Goal: Task Accomplishment & Management: Manage account settings

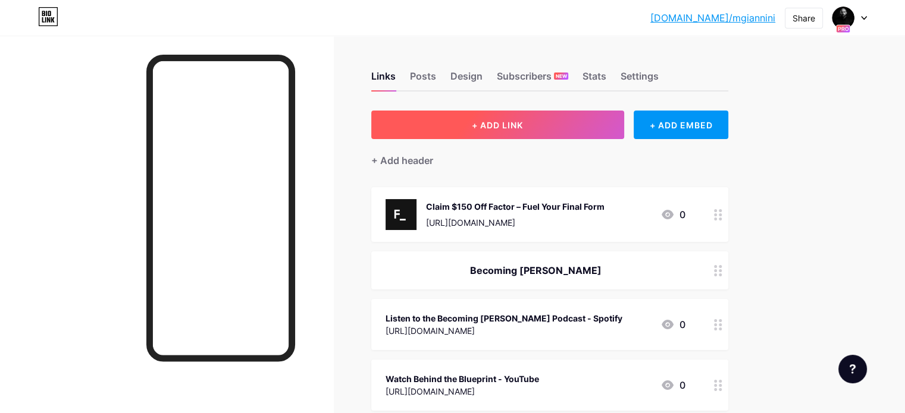
click at [523, 128] on span "+ ADD LINK" at bounding box center [497, 125] width 51 height 10
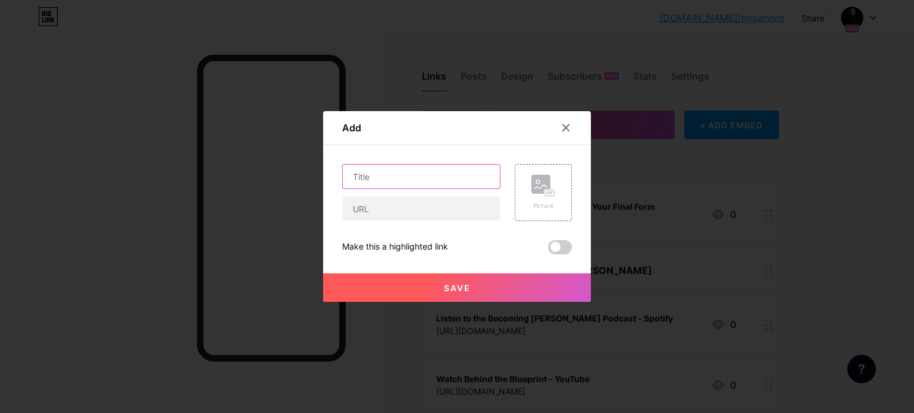
click at [450, 172] on input "text" at bounding box center [421, 177] width 157 height 24
type input "Enter The Inner Circle"
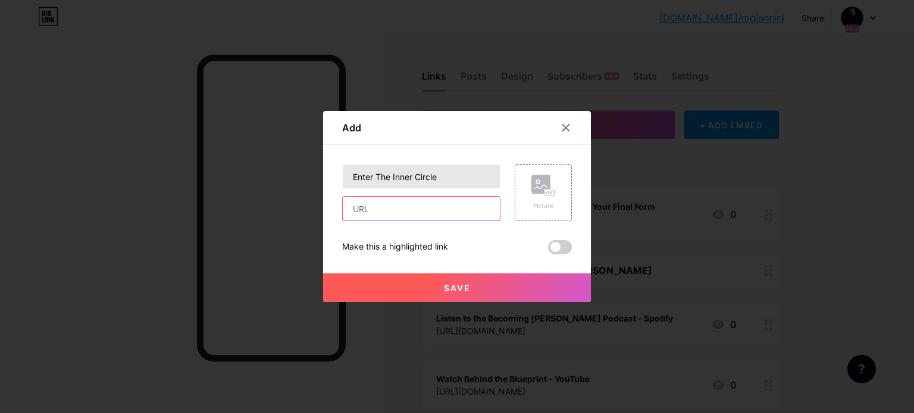
paste input "[URL][DOMAIN_NAME][DOMAIN_NAME]"
type input "[URL][DOMAIN_NAME][DOMAIN_NAME]"
click at [445, 290] on span "Save" at bounding box center [457, 288] width 27 height 10
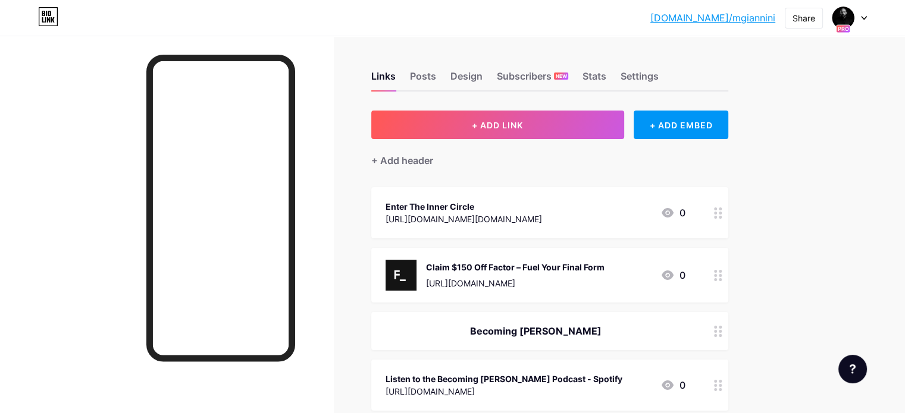
click at [494, 202] on div "Enter The Inner Circle" at bounding box center [463, 206] width 156 height 12
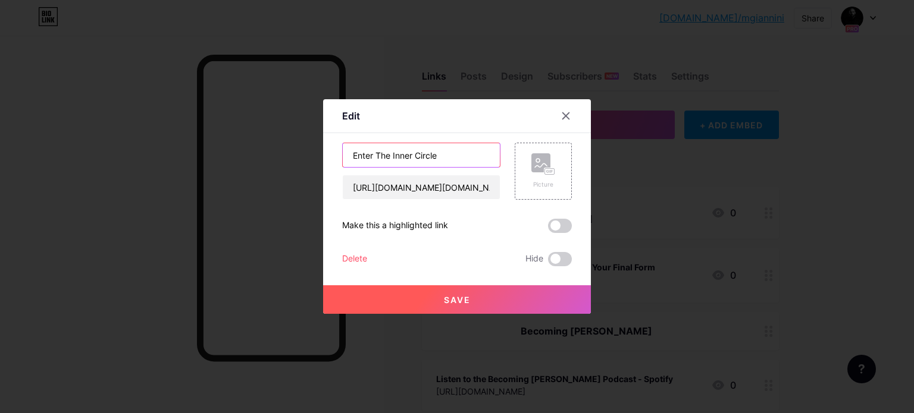
drag, startPoint x: 462, startPoint y: 147, endPoint x: 193, endPoint y: 149, distance: 269.5
click at [193, 149] on div "Edit Content YouTube Play YouTube video without leaving your page. ADD Vimeo Pl…" at bounding box center [457, 206] width 914 height 413
type input "Unlock Peak Performance - Enter The Inner Circle"
click at [457, 296] on span "Save" at bounding box center [457, 300] width 27 height 10
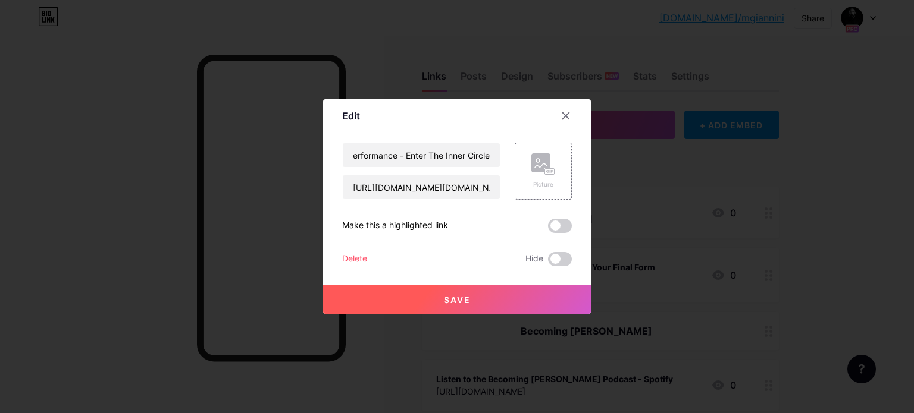
scroll to position [0, 0]
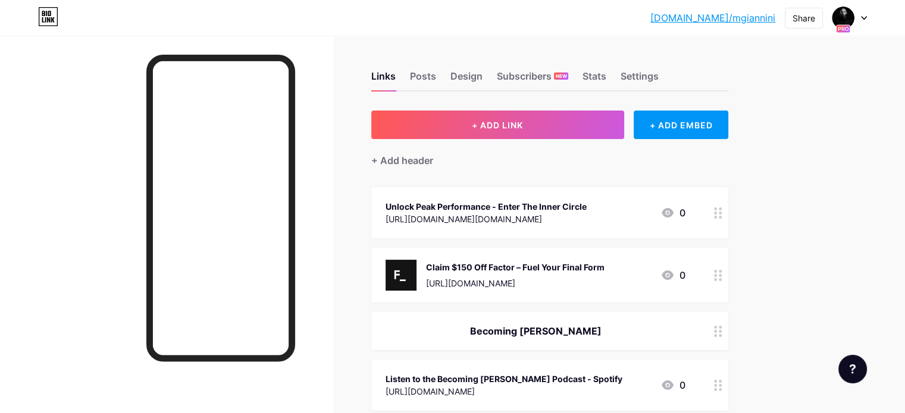
click at [587, 204] on div "Unlock Peak Performance - Enter The Inner Circle" at bounding box center [485, 206] width 201 height 12
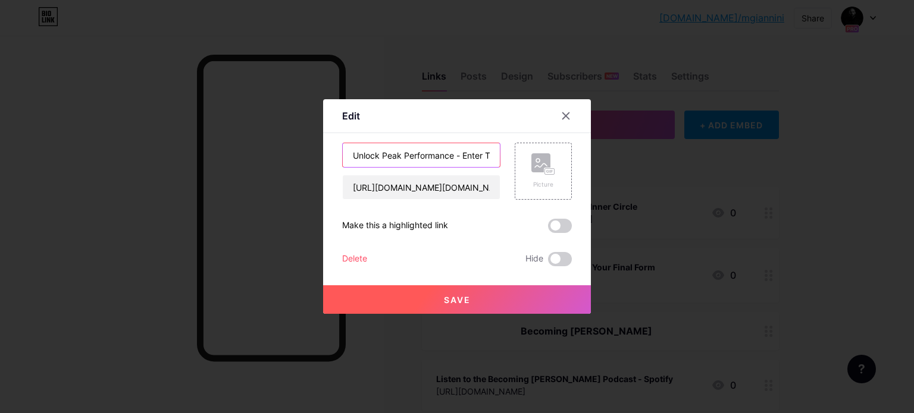
click at [455, 159] on input "Unlock Peak Performance - Enter The Inner Circle" at bounding box center [421, 155] width 157 height 24
type input "Unlock Peak Performance -Join Enter The Inner Circle"
click at [479, 303] on button "Save" at bounding box center [457, 300] width 268 height 29
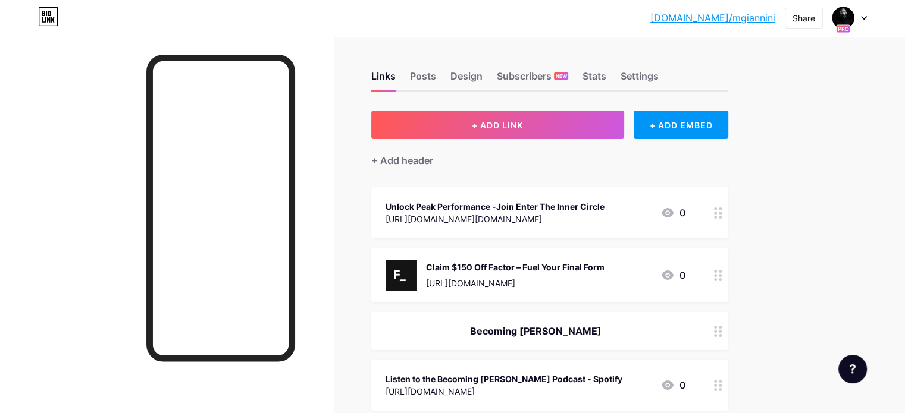
click at [547, 206] on div "Unlock Peak Performance -Join Enter The Inner Circle" at bounding box center [494, 206] width 219 height 12
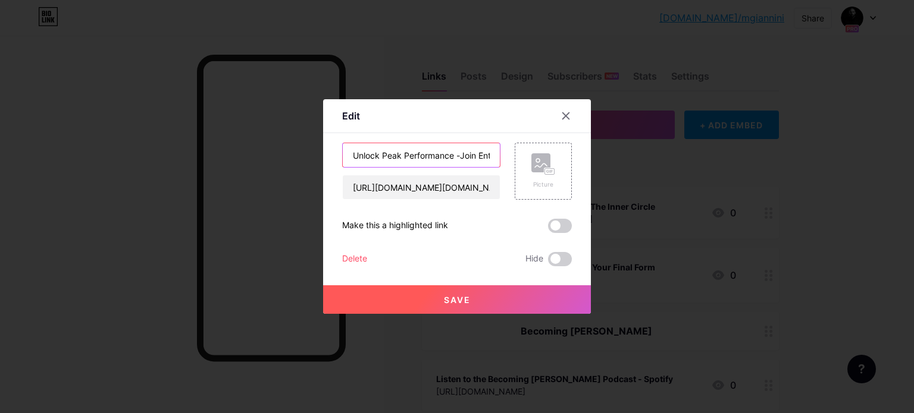
click at [457, 152] on input "Unlock Peak Performance -Join Enter The Inner Circle" at bounding box center [421, 155] width 157 height 24
type input "Unlock Peak Performance - Join Enter The Inner Circle"
click at [566, 220] on label at bounding box center [560, 226] width 24 height 14
click at [548, 229] on input "checkbox" at bounding box center [548, 229] width 0 height 0
click at [444, 303] on span "Save" at bounding box center [457, 300] width 27 height 10
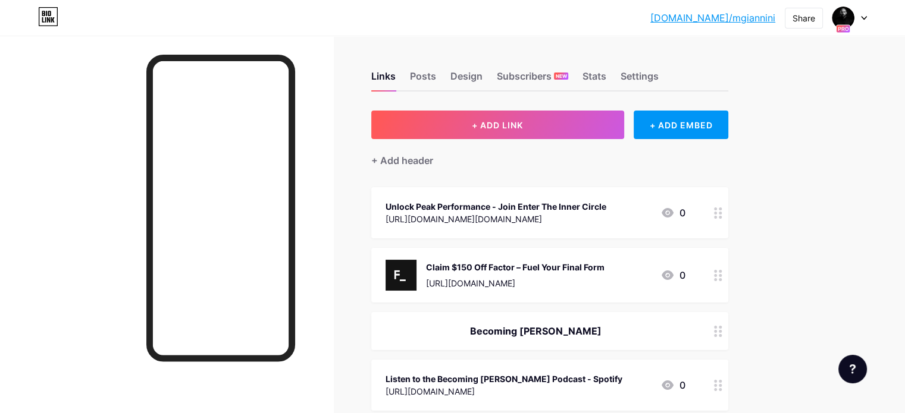
click at [557, 213] on div "[URL][DOMAIN_NAME][DOMAIN_NAME]" at bounding box center [495, 219] width 221 height 12
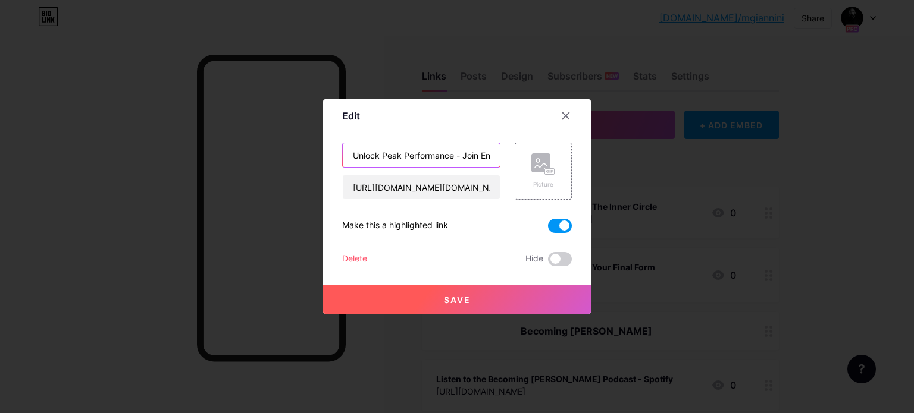
click at [473, 152] on input "Unlock Peak Performance - Join Enter The Inner Circle" at bounding box center [421, 155] width 157 height 24
type input "Unlock Peak Performance - Join The Inner Circle"
click at [452, 301] on span "Save" at bounding box center [457, 300] width 27 height 10
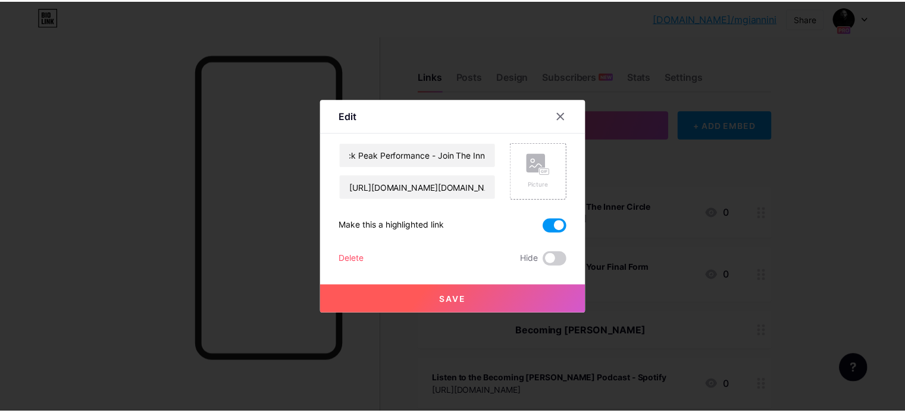
scroll to position [0, 0]
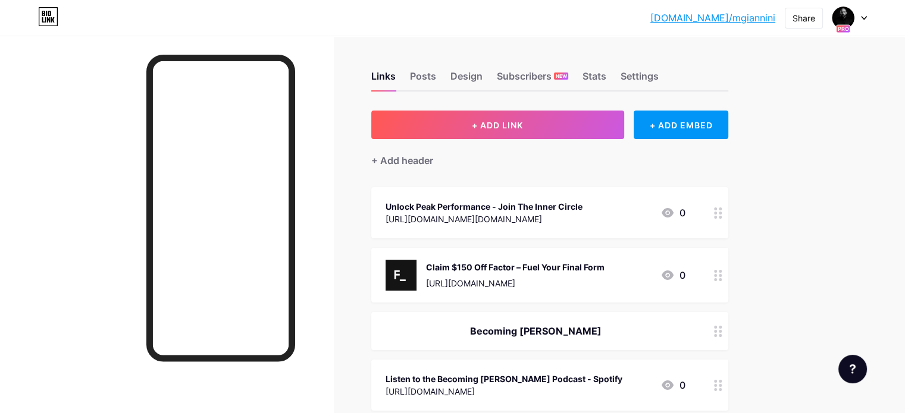
click at [653, 216] on div "Unlock Peak Performance - Join The Inner Circle [URL][DOMAIN_NAME][DOMAIN_NAME]…" at bounding box center [535, 212] width 300 height 27
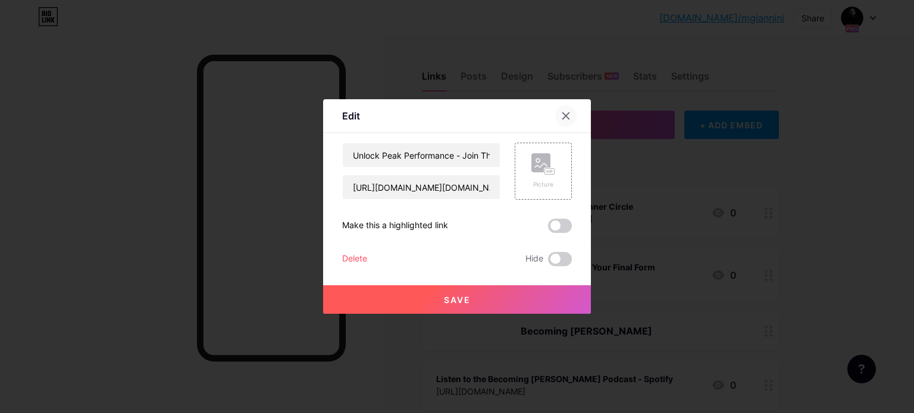
click at [562, 116] on icon at bounding box center [566, 116] width 10 height 10
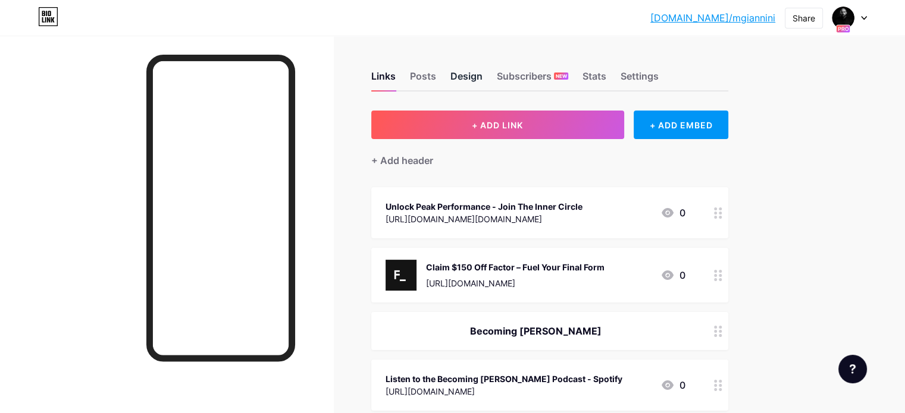
click at [482, 73] on div "Design" at bounding box center [466, 79] width 32 height 21
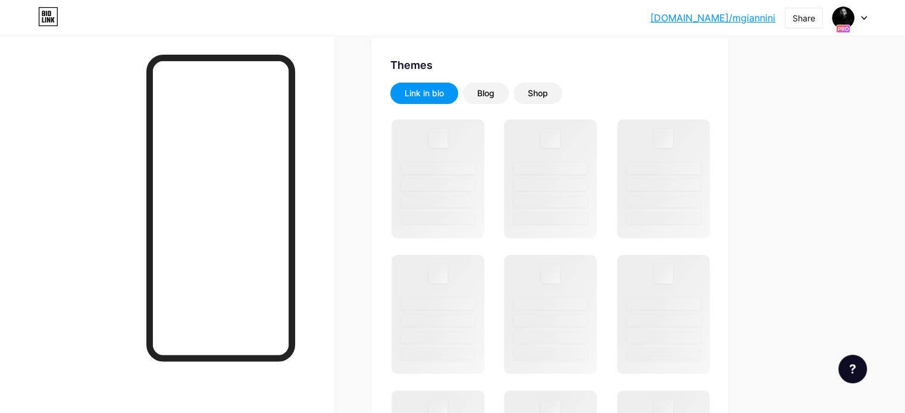
scroll to position [234, 0]
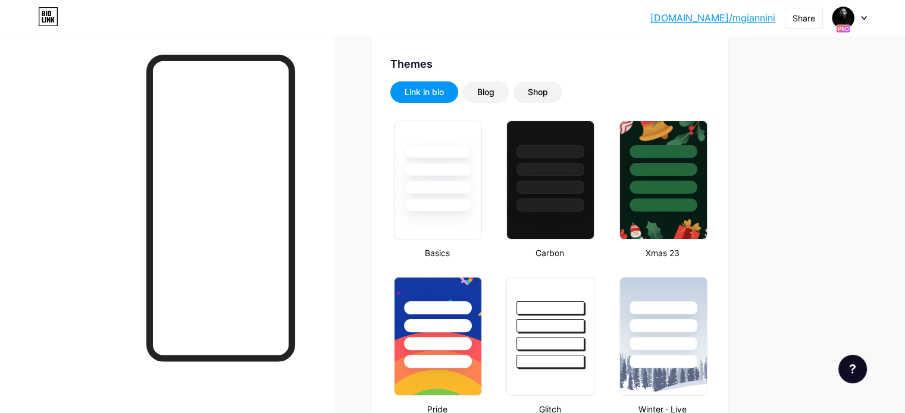
type input "#000000"
type input "#ffffff"
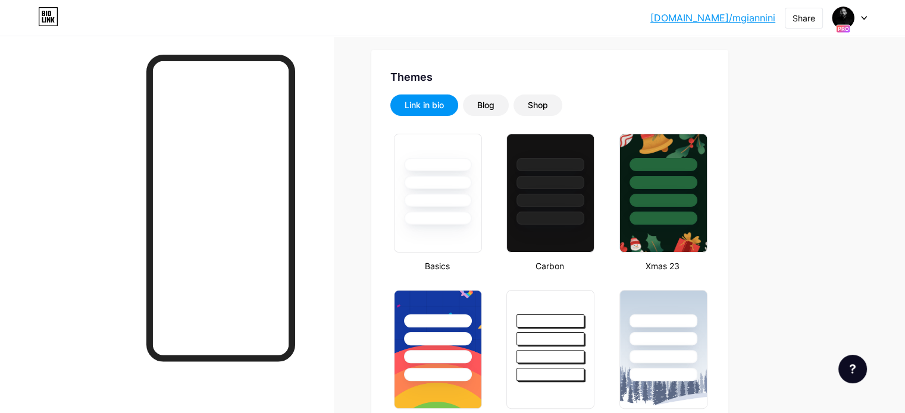
scroll to position [0, 0]
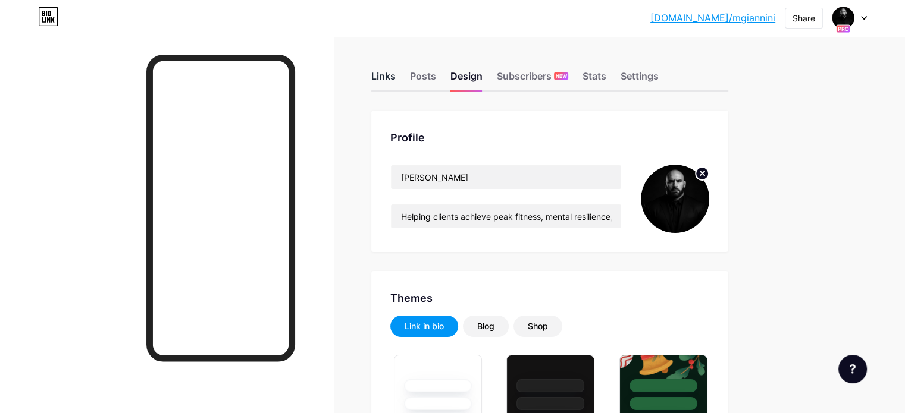
click at [396, 71] on div "Links" at bounding box center [383, 79] width 24 height 21
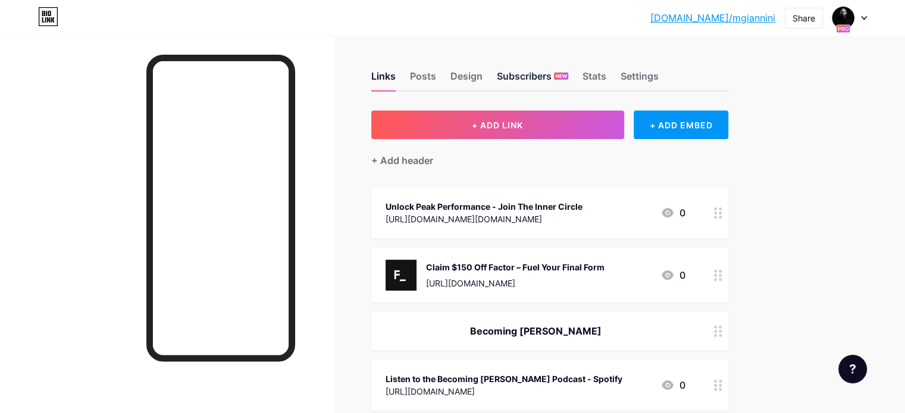
click at [568, 72] on div "Subscribers NEW" at bounding box center [532, 79] width 71 height 21
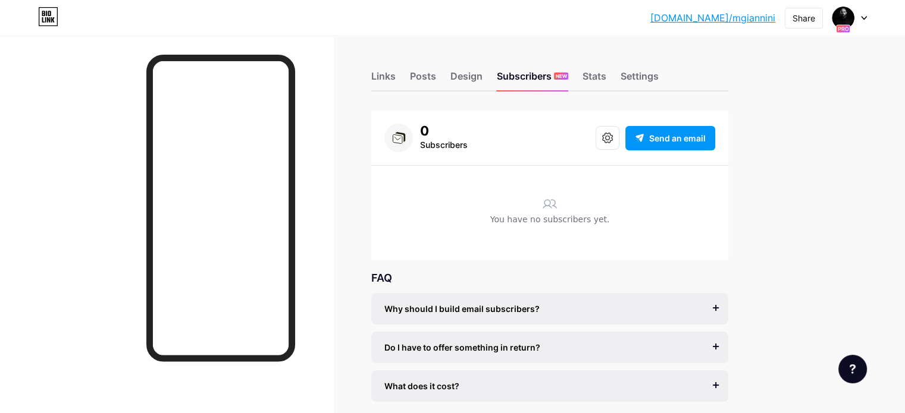
click at [625, 140] on div at bounding box center [610, 138] width 30 height 24
click at [613, 137] on icon at bounding box center [607, 138] width 11 height 11
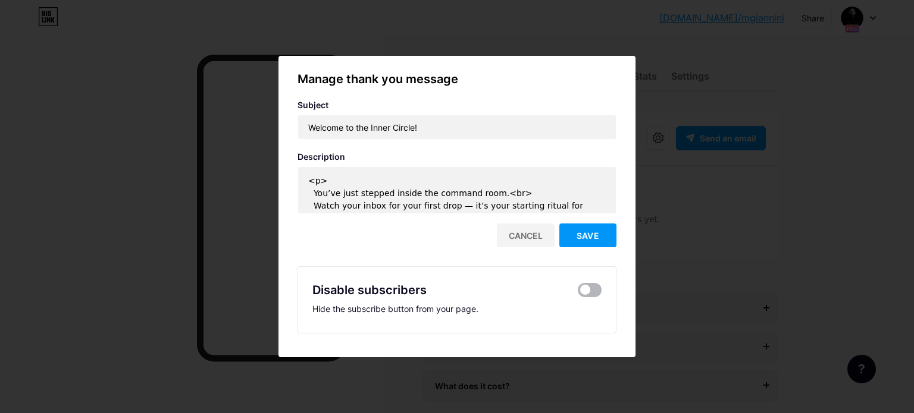
click at [589, 284] on span at bounding box center [590, 290] width 24 height 14
click at [578, 293] on input "checkbox" at bounding box center [578, 293] width 0 height 0
click at [591, 224] on button "Save" at bounding box center [587, 236] width 57 height 24
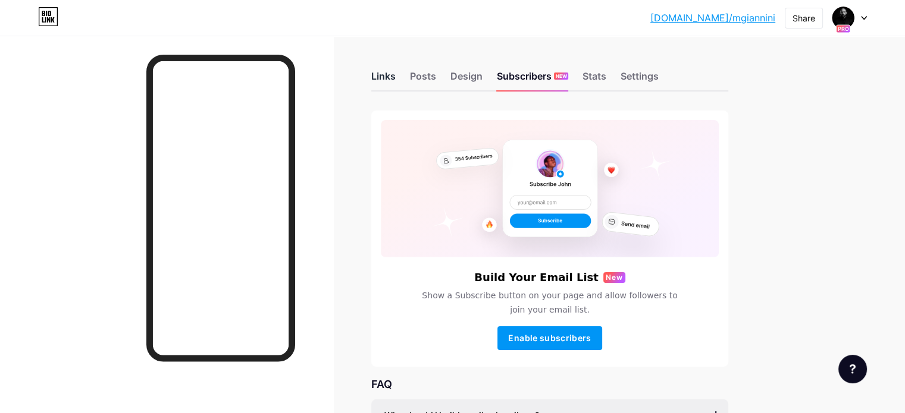
click at [396, 79] on div "Links" at bounding box center [383, 79] width 24 height 21
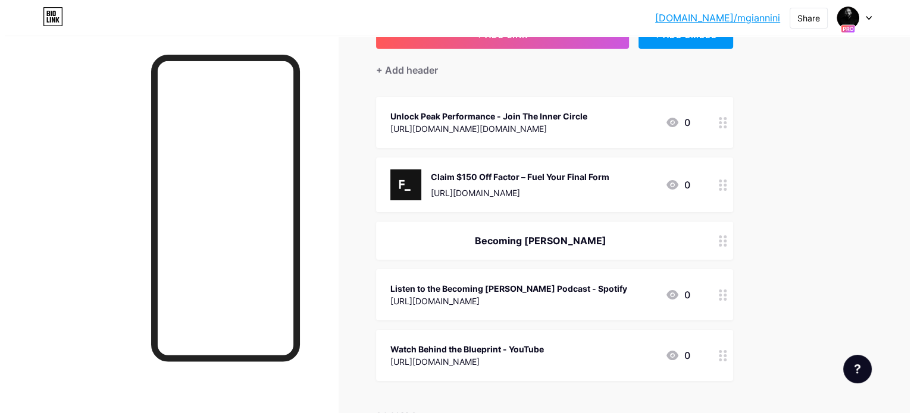
scroll to position [121, 0]
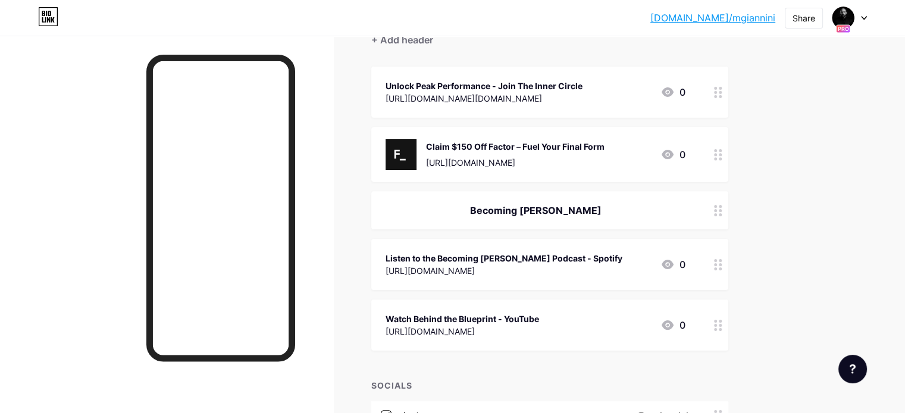
click at [590, 139] on div "Claim $150 Off Factor – Fuel Your Final Form [URL][DOMAIN_NAME]" at bounding box center [515, 154] width 178 height 31
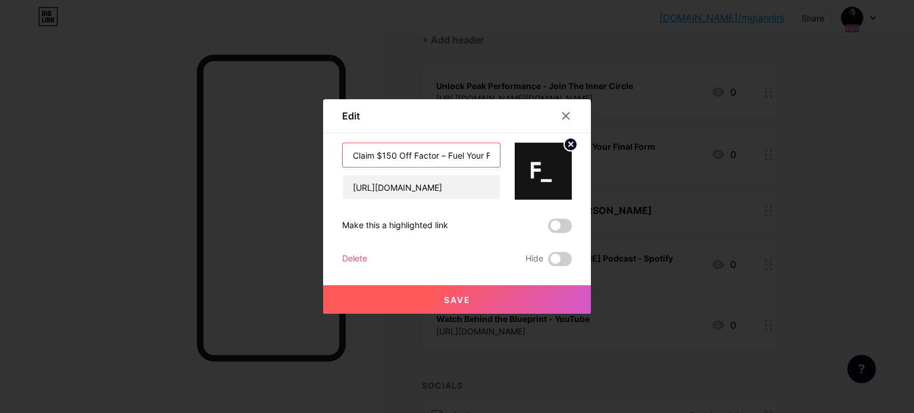
click at [475, 158] on input "Claim $150 Off Factor – Fuel Your Final Form" at bounding box center [421, 155] width 157 height 24
paste input "Limited Time"
type input "Claim $150 Off Factor – Limited Time"
click at [419, 302] on button "Save" at bounding box center [457, 300] width 268 height 29
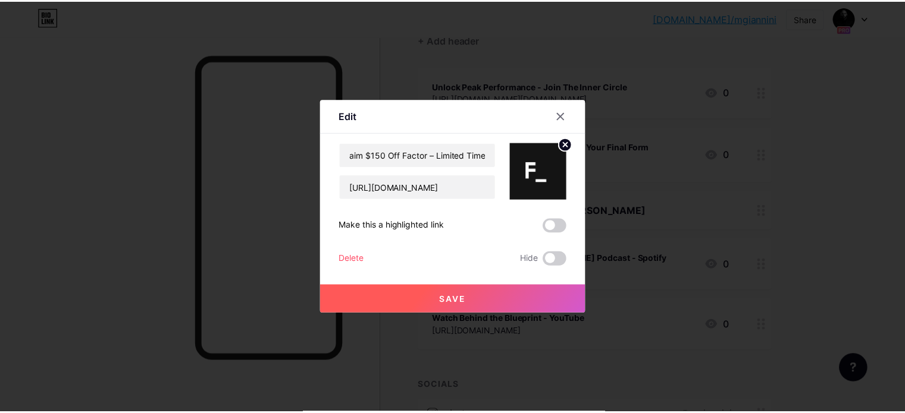
scroll to position [0, 0]
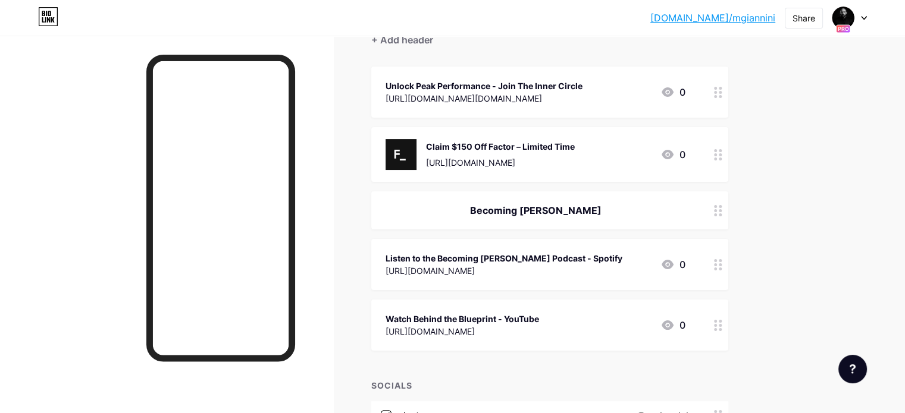
click at [487, 102] on div "[URL][DOMAIN_NAME][DOMAIN_NAME]" at bounding box center [483, 98] width 197 height 12
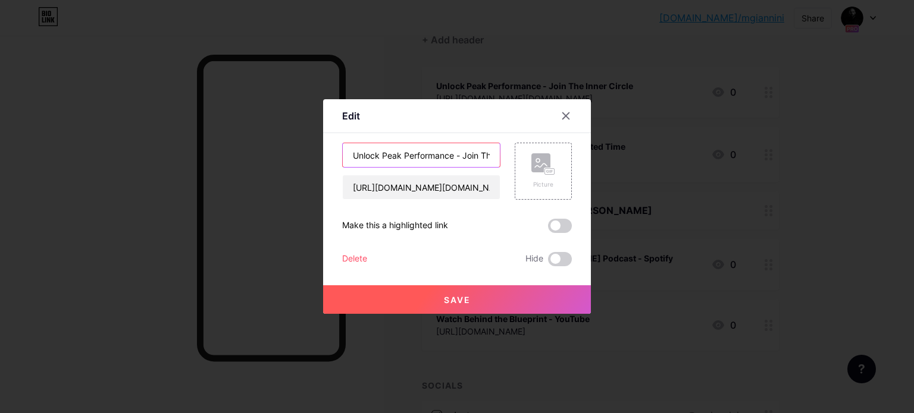
click at [344, 149] on input "Unlock Peak Performance - Join The Inner Circle" at bounding box center [421, 155] width 157 height 24
paste input "🔓"
type input "🔓 Unlock Peak Performance - Join The Inner Circle"
click at [446, 302] on span "Save" at bounding box center [457, 300] width 27 height 10
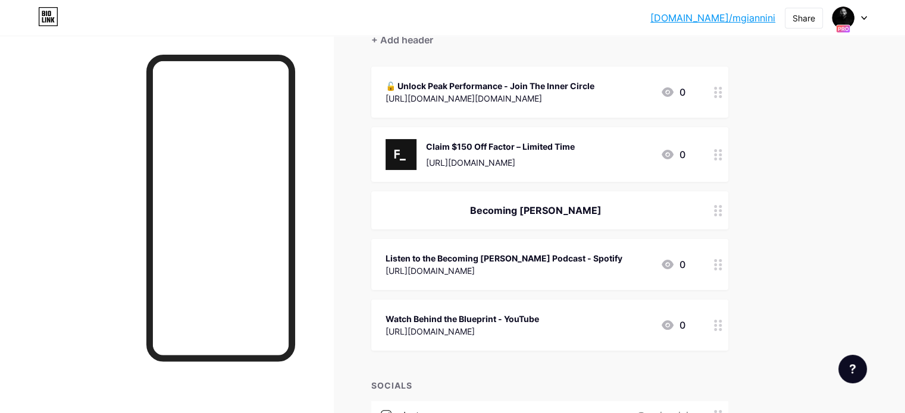
click at [504, 144] on div "Claim $150 Off Factor – Limited Time" at bounding box center [500, 146] width 149 height 12
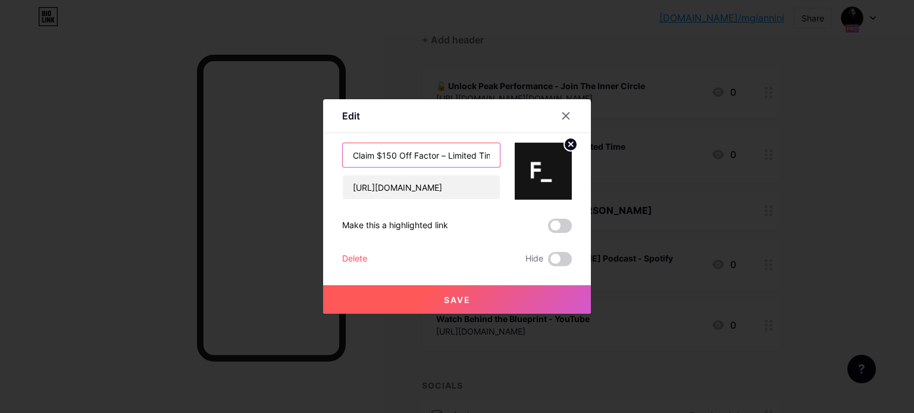
click at [345, 153] on input "Claim $150 Off Factor – Limited Time" at bounding box center [421, 155] width 157 height 24
paste input "⏳"
type input "⏳ Claim $150 Off Factor – Limited Time"
click at [438, 290] on button "Save" at bounding box center [457, 300] width 268 height 29
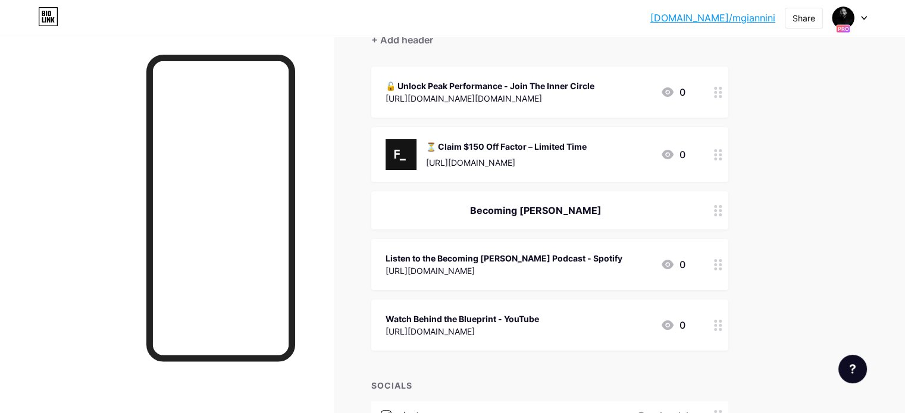
click at [551, 100] on div "[URL][DOMAIN_NAME][DOMAIN_NAME]" at bounding box center [489, 98] width 209 height 12
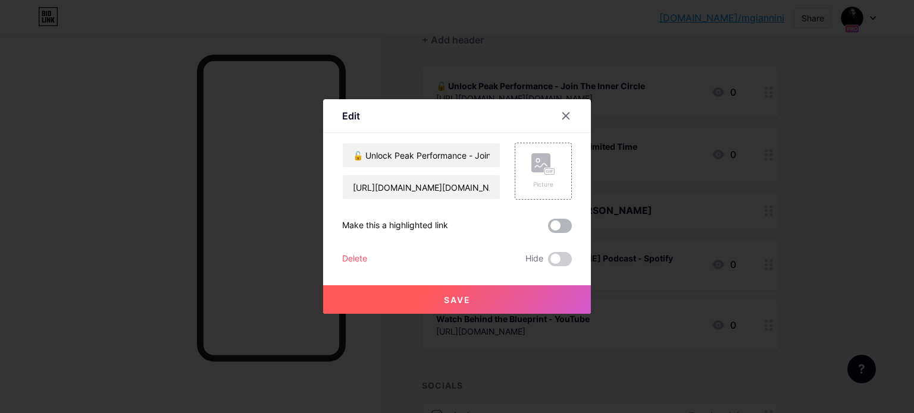
click at [560, 219] on span at bounding box center [560, 226] width 24 height 14
click at [548, 229] on input "checkbox" at bounding box center [548, 229] width 0 height 0
click at [493, 301] on button "Save" at bounding box center [457, 300] width 268 height 29
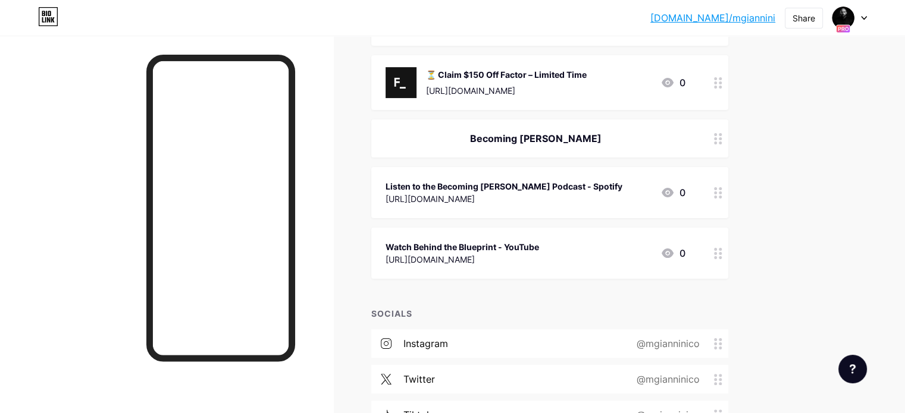
scroll to position [5, 0]
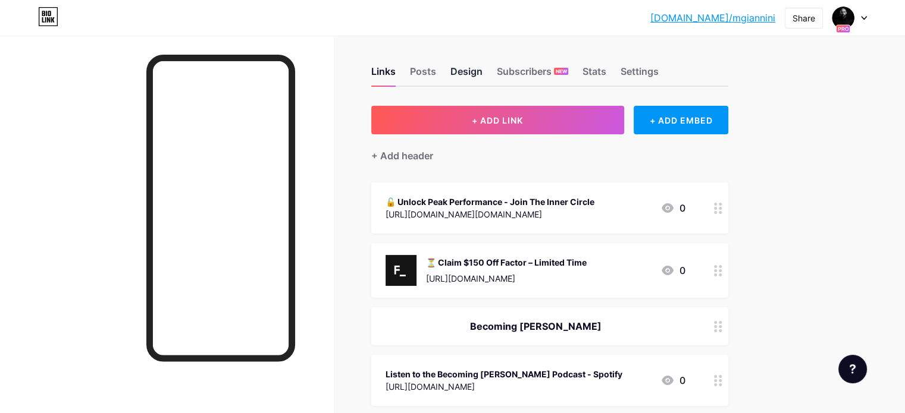
click at [482, 73] on div "Design" at bounding box center [466, 74] width 32 height 21
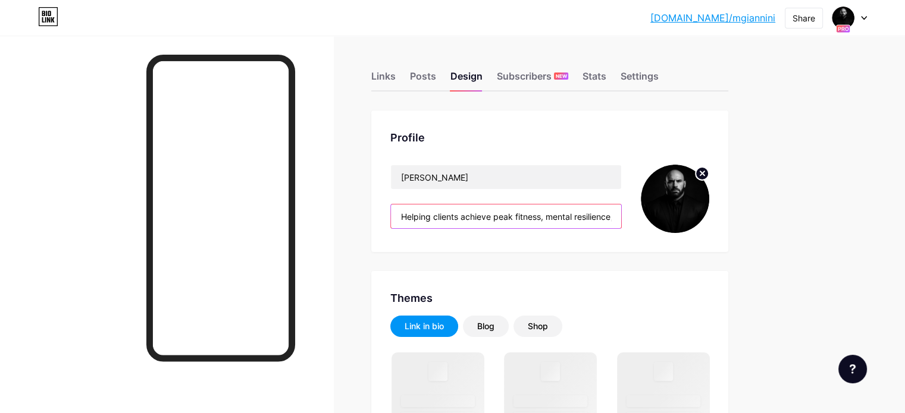
click at [516, 224] on input "Helping clients achieve peak fitness, mental resilience, and lasting discipline…" at bounding box center [506, 217] width 230 height 24
paste input "Elite Performance Starts Here"
type input "Elite Performance Starts Here"
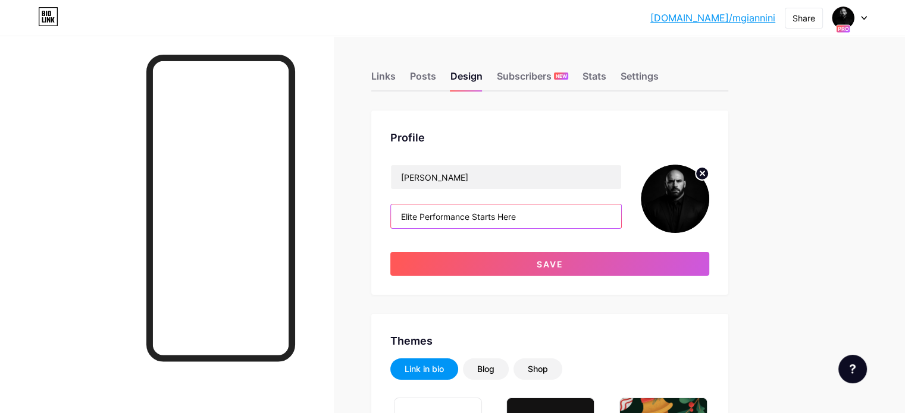
type input "#000000"
type input "#ffffff"
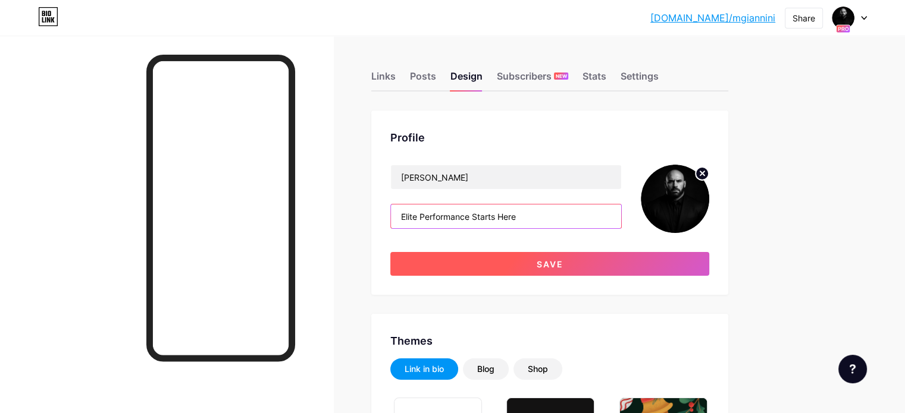
type input "Elite Performance Starts Here"
click at [577, 264] on button "Save" at bounding box center [549, 264] width 319 height 24
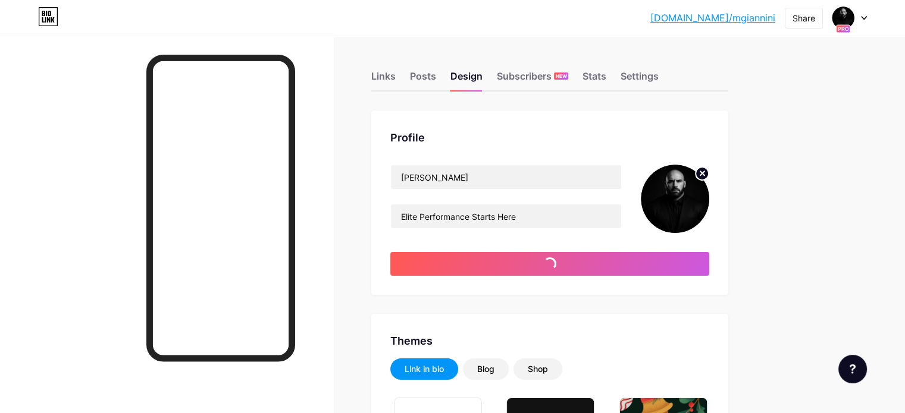
type input "#ffffff"
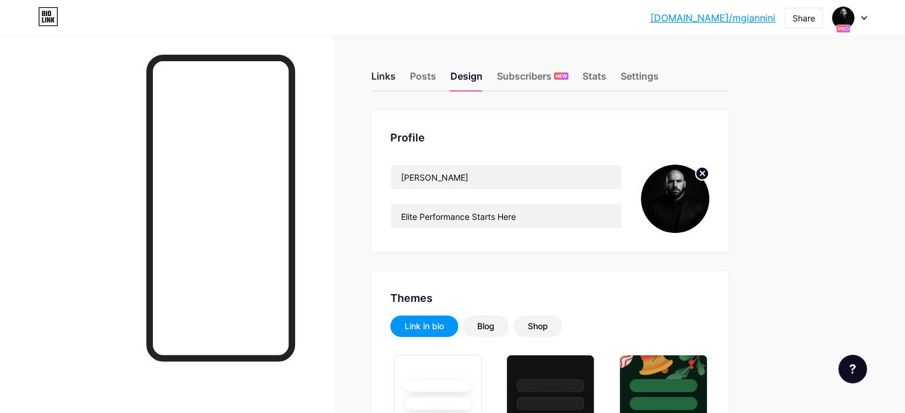
click at [396, 82] on div "Links" at bounding box center [383, 79] width 24 height 21
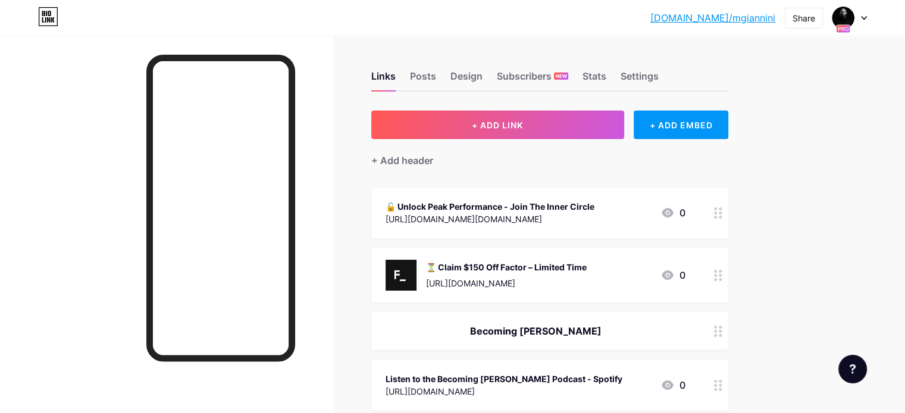
click at [547, 206] on div "🔓 Unlock Peak Performance - Join The Inner Circle" at bounding box center [489, 206] width 209 height 12
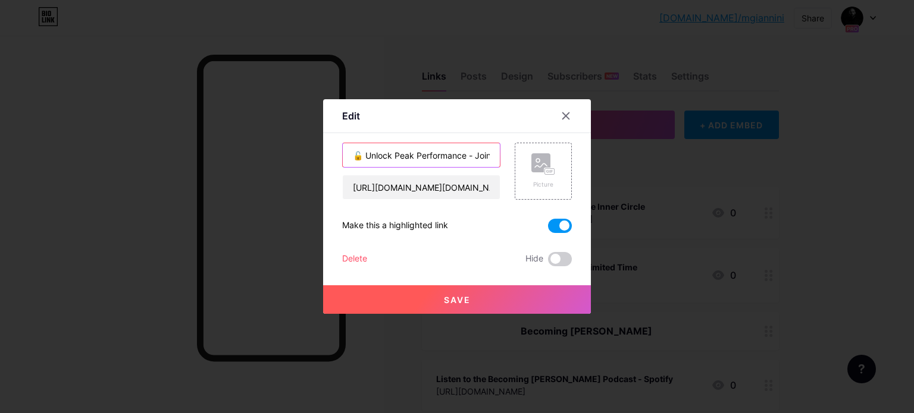
drag, startPoint x: 474, startPoint y: 155, endPoint x: 360, endPoint y: 161, distance: 113.7
click at [360, 161] on input "🔓 Unlock Peak Performance - Join The Inner Circle" at bounding box center [421, 155] width 157 height 24
type input "🔓 Join The Inner Circle"
click at [484, 286] on button "Save" at bounding box center [457, 300] width 268 height 29
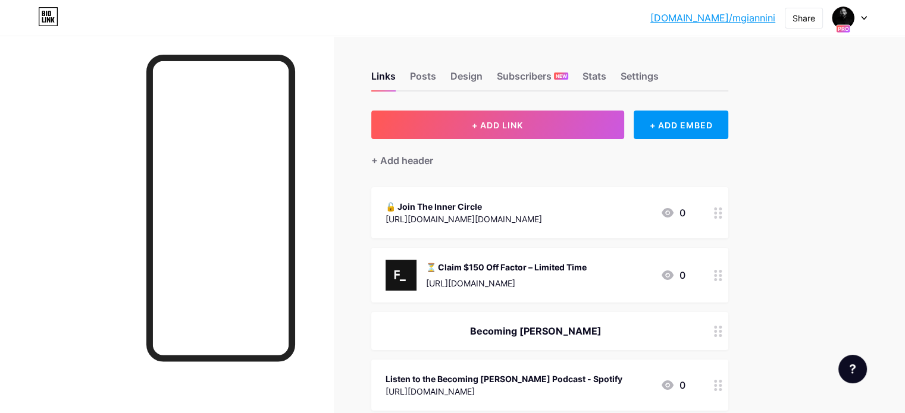
click at [523, 263] on div "⏳ Claim $150 Off Factor – Limited Time" at bounding box center [506, 267] width 161 height 12
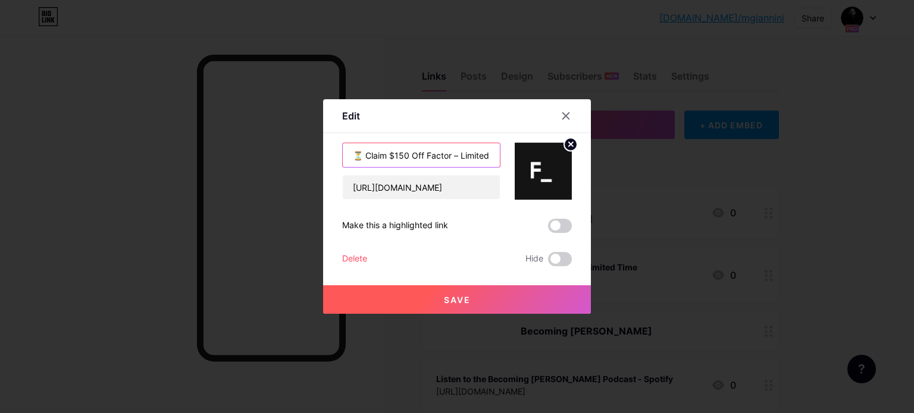
click at [390, 157] on input "⏳ Claim $150 Off Factor – Limited Time" at bounding box center [421, 155] width 157 height 24
drag, startPoint x: 390, startPoint y: 157, endPoint x: 363, endPoint y: 159, distance: 27.4
click at [363, 159] on input "⏳ Claim $150 Off Factor – Limited Time" at bounding box center [421, 155] width 157 height 24
type input "⏳ $150 Off Factor – Limited Time"
click at [486, 297] on button "Save" at bounding box center [457, 300] width 268 height 29
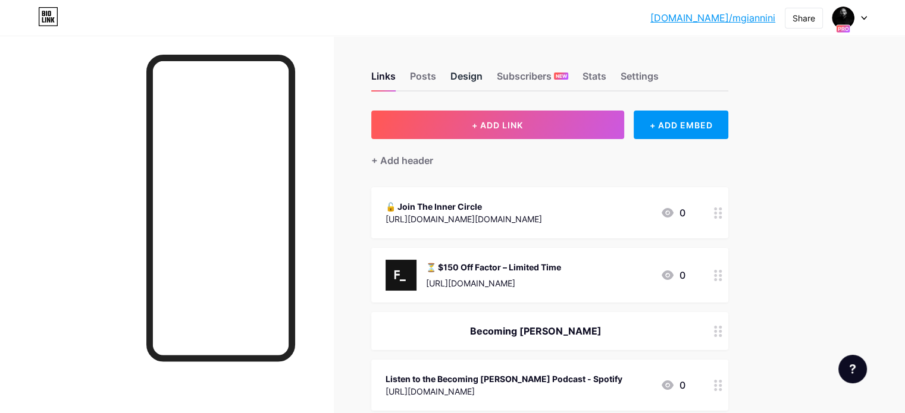
click at [482, 76] on div "Design" at bounding box center [466, 79] width 32 height 21
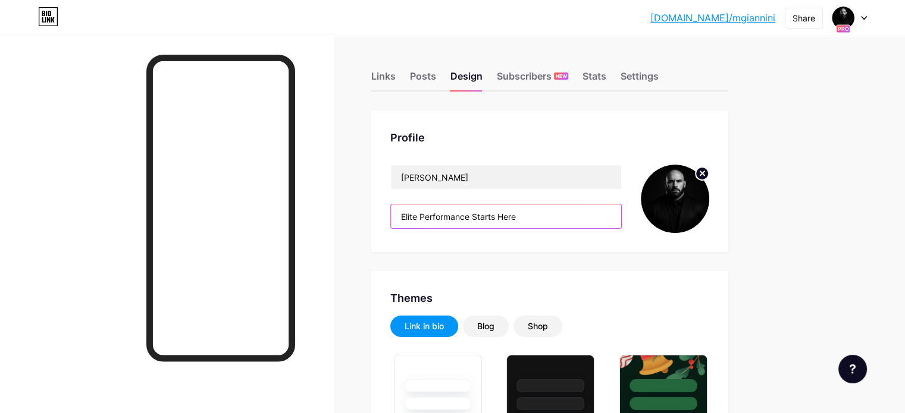
type input "#000000"
type input "#ffffff"
click at [550, 211] on input "Elite Performance Starts Here" at bounding box center [506, 217] width 230 height 24
paste input "Peak Fitness. Iron Mind. Unshakable Discipline."
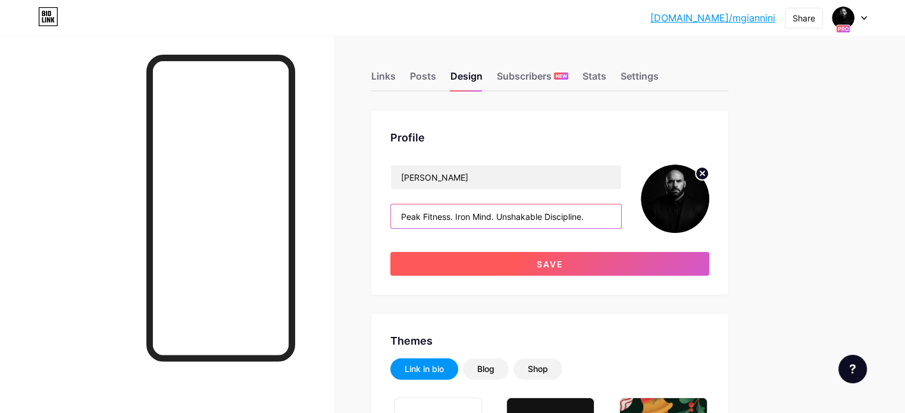
type input "Peak Fitness. Iron Mind. Unshakable Discipline."
click at [575, 259] on button "Save" at bounding box center [549, 264] width 319 height 24
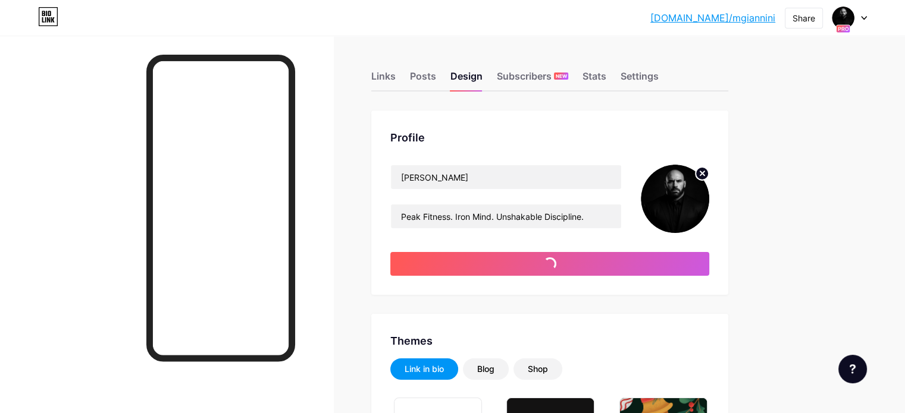
type input "#ffffff"
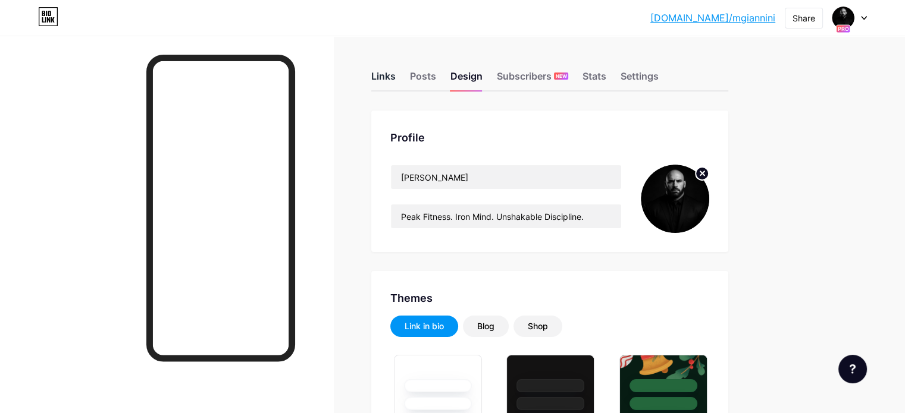
click at [396, 69] on div "Links" at bounding box center [383, 79] width 24 height 21
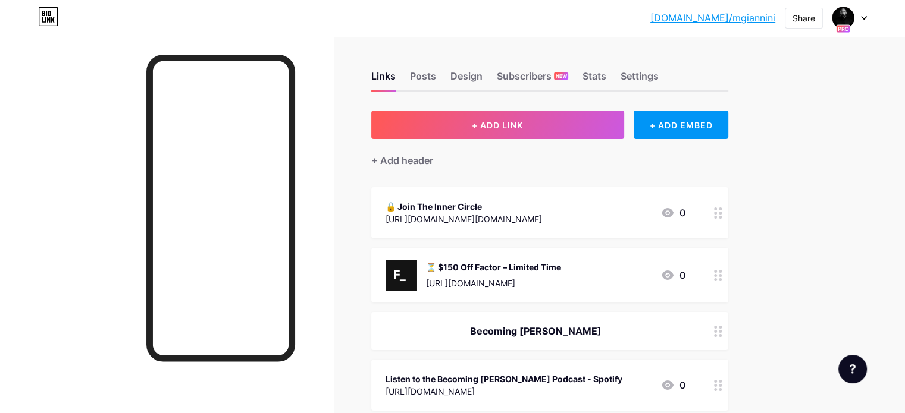
click at [533, 201] on div "🔓 Join The Inner Circle" at bounding box center [463, 206] width 156 height 12
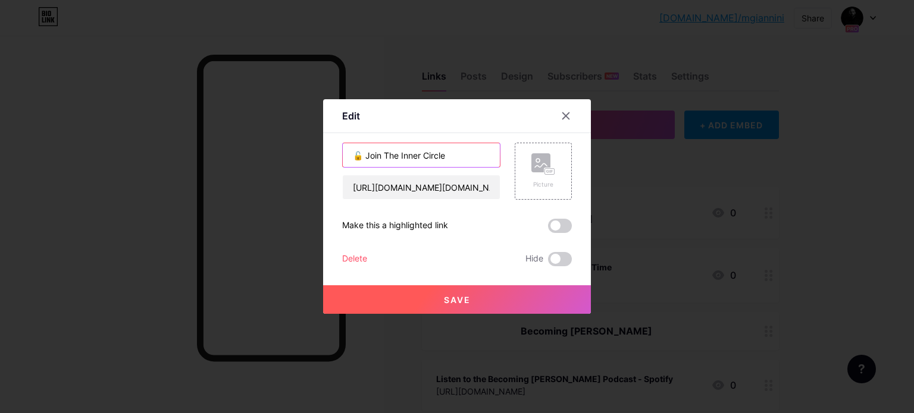
click at [460, 144] on input "🔓 Join The Inner Circle" at bounding box center [421, 155] width 157 height 24
drag, startPoint x: 452, startPoint y: 150, endPoint x: 628, endPoint y: 186, distance: 179.0
click at [628, 186] on div "Edit Content YouTube Play YouTube video without leaving your page. ADD Vimeo Pl…" at bounding box center [457, 206] width 914 height 413
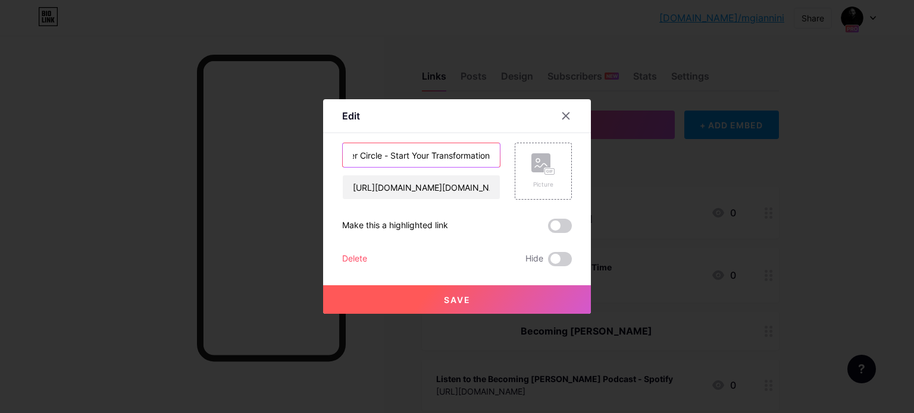
type input "🔓 Join The Inner Circle - Start Your Transformation"
click at [475, 299] on button "Save" at bounding box center [457, 300] width 268 height 29
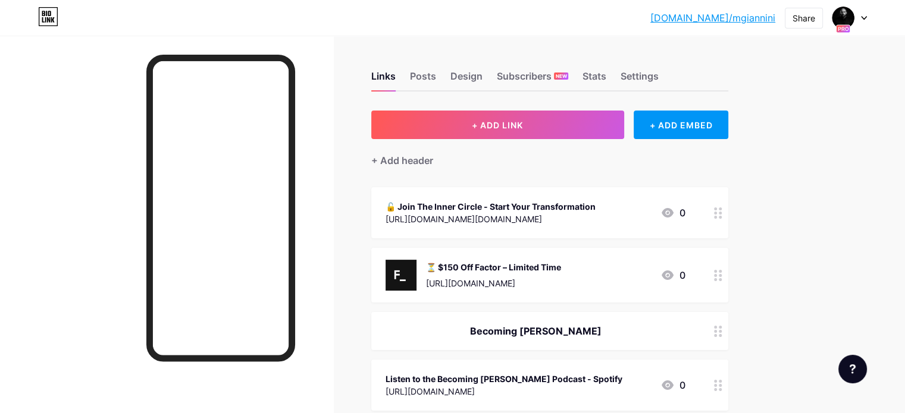
click at [595, 204] on div "🔓 Join The Inner Circle - Start Your Transformation" at bounding box center [490, 206] width 210 height 12
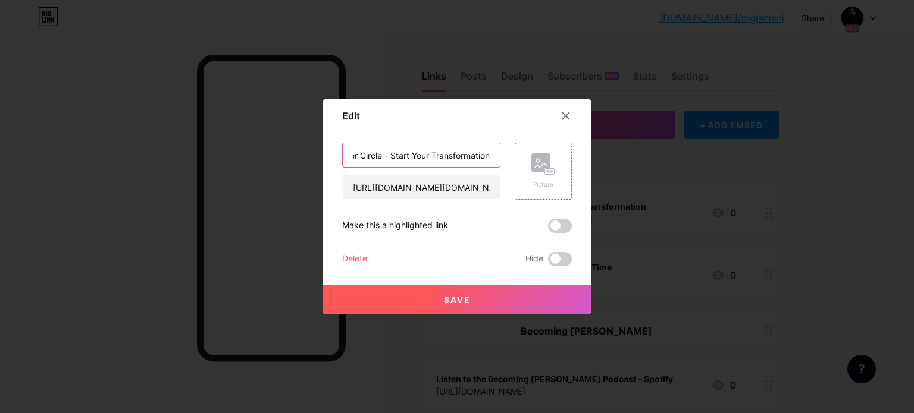
drag, startPoint x: 479, startPoint y: 157, endPoint x: 802, endPoint y: 205, distance: 325.9
click at [802, 205] on div "Edit Content YouTube Play YouTube video without leaving your page. ADD Vimeo Pl…" at bounding box center [457, 206] width 914 height 413
type input "🔓 Join The Inner Circle - Start Your Transformation [DATE]"
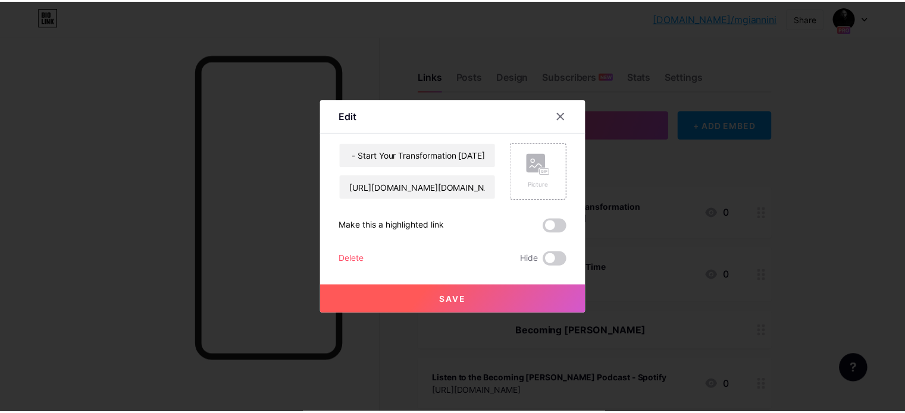
scroll to position [0, 0]
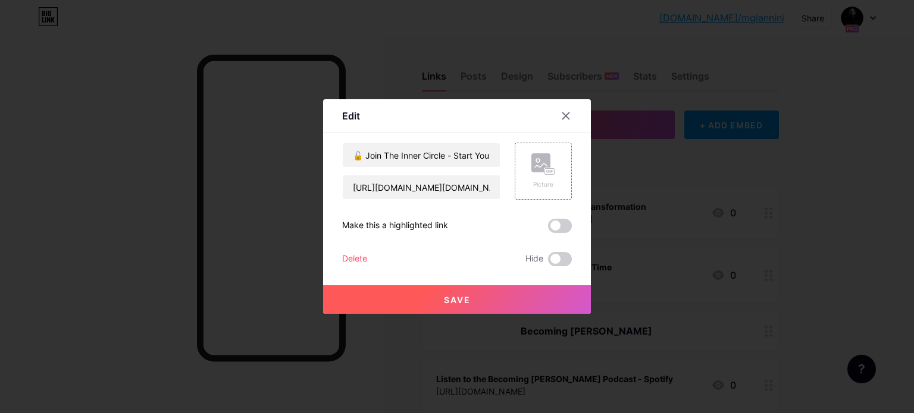
click at [479, 304] on button "Save" at bounding box center [457, 300] width 268 height 29
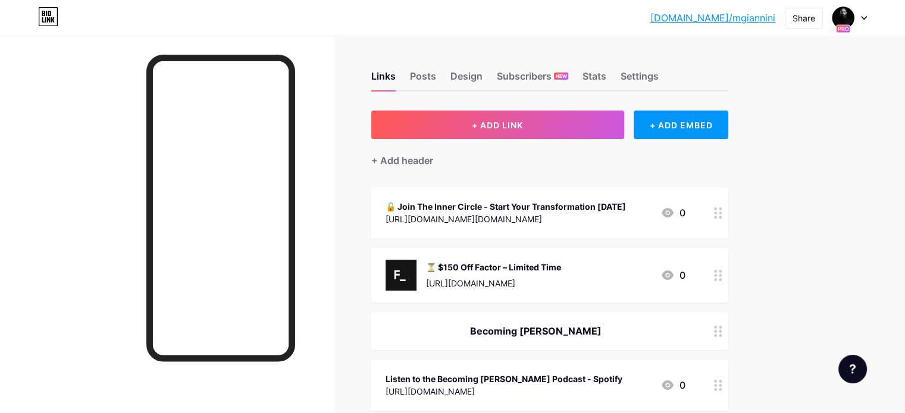
click at [598, 215] on div "[URL][DOMAIN_NAME][DOMAIN_NAME]" at bounding box center [505, 219] width 240 height 12
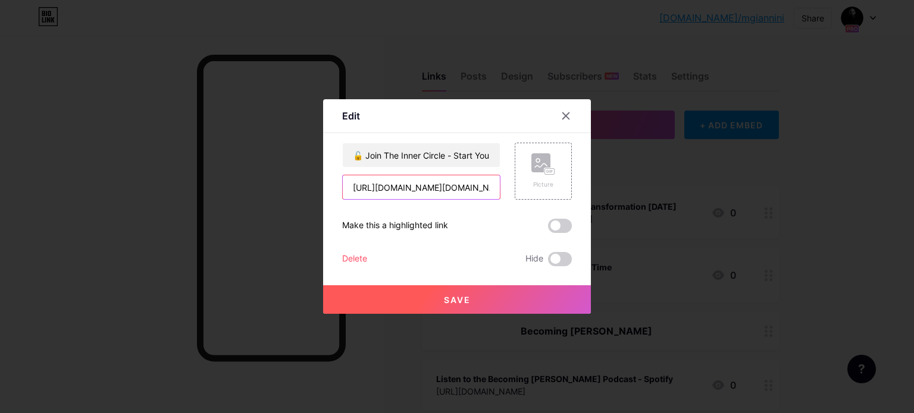
click at [447, 195] on input "[URL][DOMAIN_NAME][DOMAIN_NAME]" at bounding box center [421, 187] width 157 height 24
paste input "[DOMAIN_NAME][URL]"
type input "[URL][DOMAIN_NAME]"
click at [451, 304] on span "Save" at bounding box center [457, 300] width 27 height 10
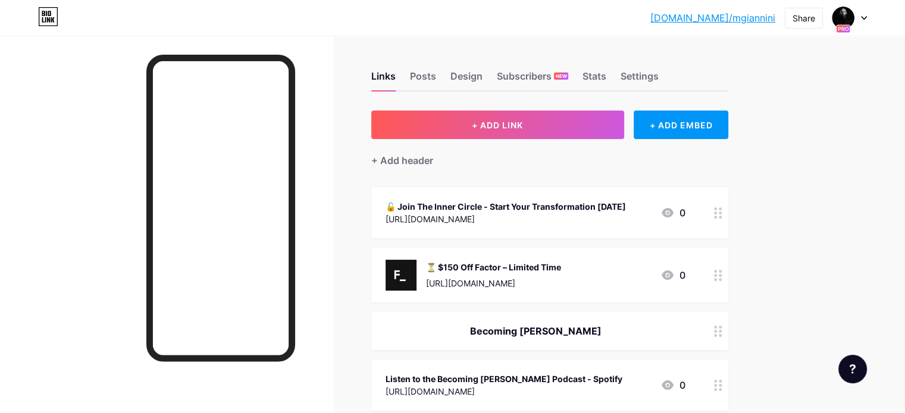
click at [581, 220] on div "[URL][DOMAIN_NAME]" at bounding box center [505, 219] width 240 height 12
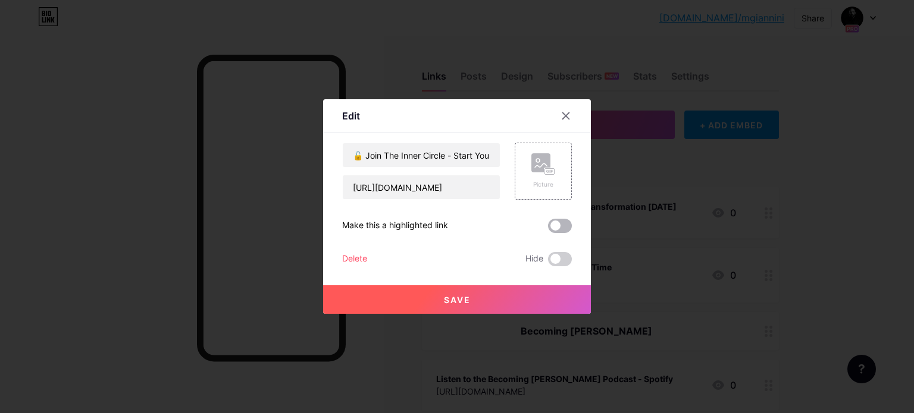
click at [552, 225] on span at bounding box center [560, 226] width 24 height 14
click at [548, 229] on input "checkbox" at bounding box center [548, 229] width 0 height 0
click at [457, 302] on span "Save" at bounding box center [457, 300] width 27 height 10
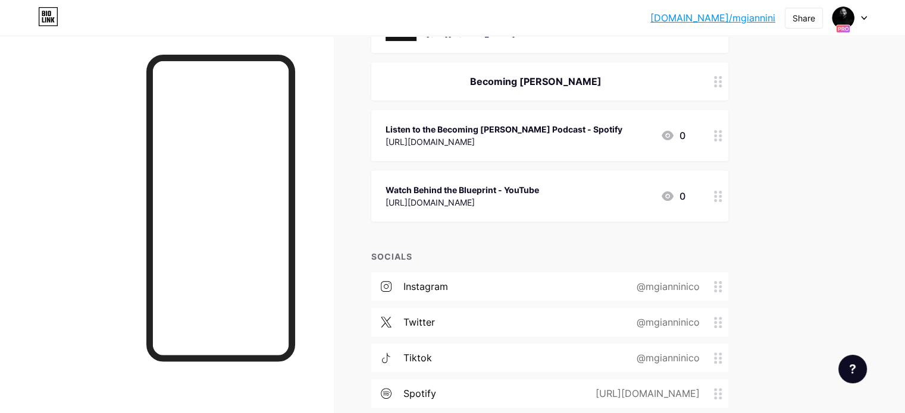
scroll to position [247, 0]
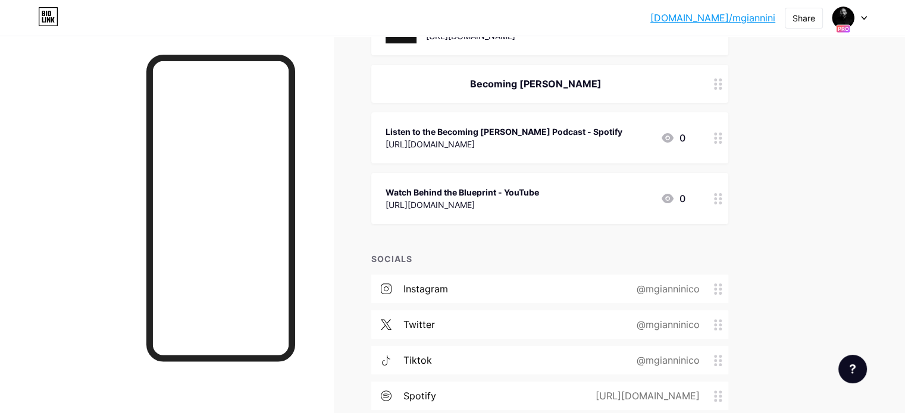
click at [545, 131] on div "Listen to the Becoming [PERSON_NAME] Podcast - Spotify" at bounding box center [503, 132] width 237 height 12
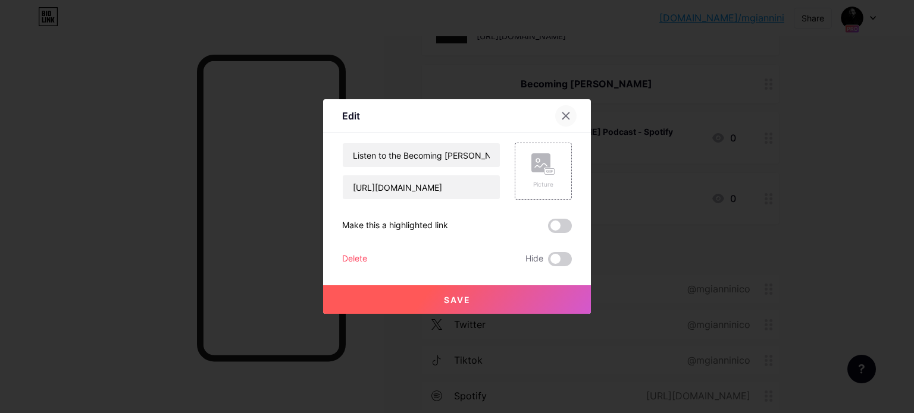
click at [564, 112] on icon at bounding box center [566, 116] width 10 height 10
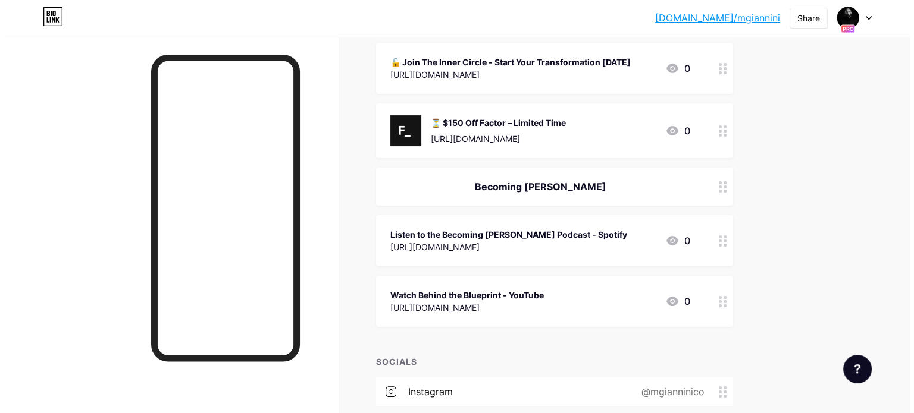
scroll to position [107, 0]
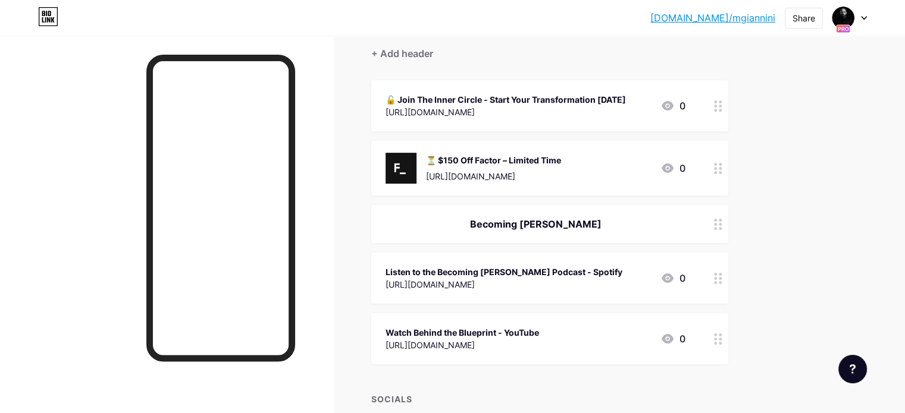
click at [548, 100] on div "🔓 Join The Inner Circle - Start Your Transformation [DATE]" at bounding box center [505, 99] width 240 height 12
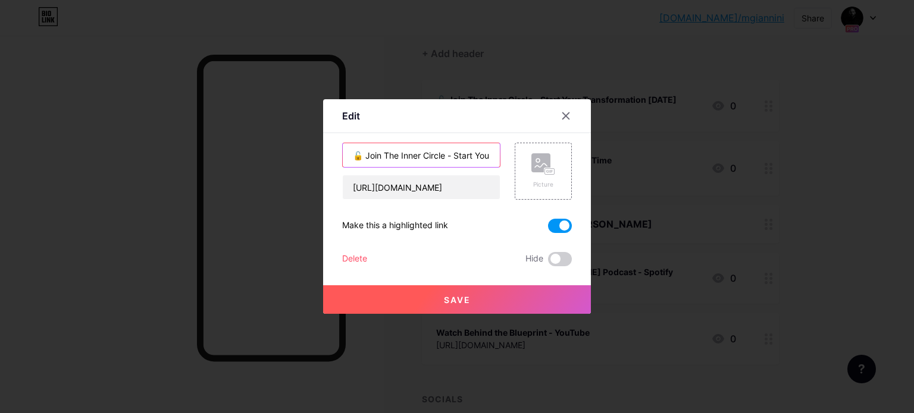
click at [466, 152] on input "🔓 Join The Inner Circle - Start Your Transformation [DATE]" at bounding box center [421, 155] width 157 height 24
paste input "Join The Inner Circle – Begin"
click at [459, 153] on input "Join The Inner Circle – Begin Your Transformation Today" at bounding box center [421, 155] width 157 height 24
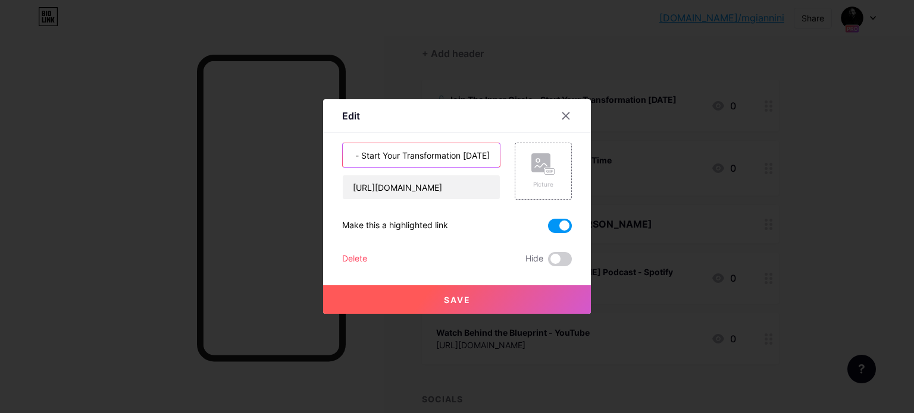
paste input "– Begin"
type input "🔓 Join The Inner Circle – Begin Your Transformation Today"
click at [536, 301] on button "Save" at bounding box center [457, 300] width 268 height 29
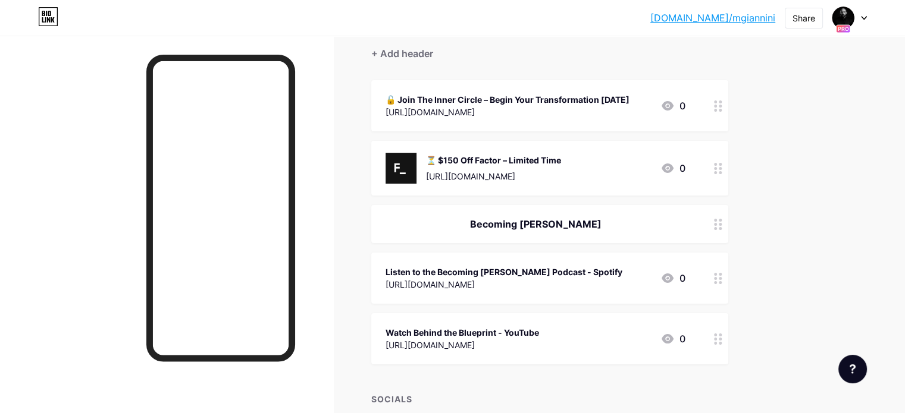
click at [629, 115] on div "[URL][DOMAIN_NAME]" at bounding box center [507, 112] width 244 height 12
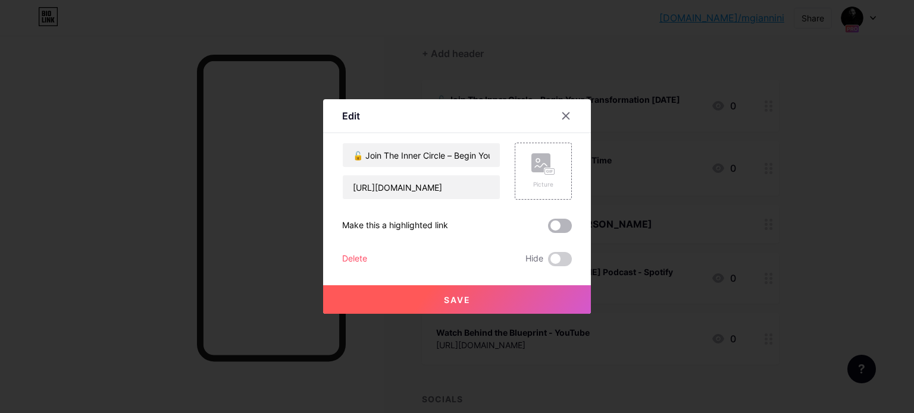
click at [552, 225] on span at bounding box center [560, 226] width 24 height 14
click at [548, 229] on input "checkbox" at bounding box center [548, 229] width 0 height 0
click at [486, 300] on button "Save" at bounding box center [457, 300] width 268 height 29
